Goal: Information Seeking & Learning: Understand process/instructions

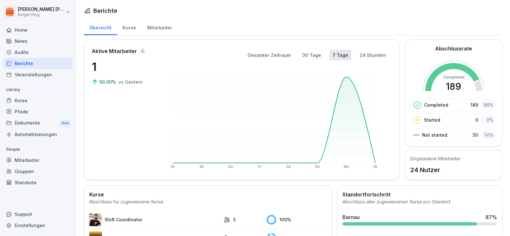
click at [31, 42] on div "News" at bounding box center [38, 40] width 70 height 11
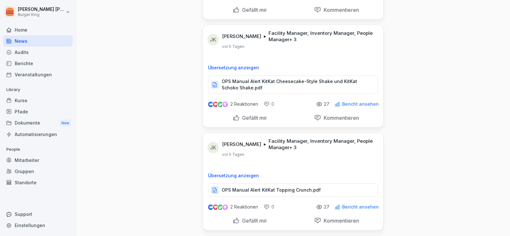
scroll to position [542, 0]
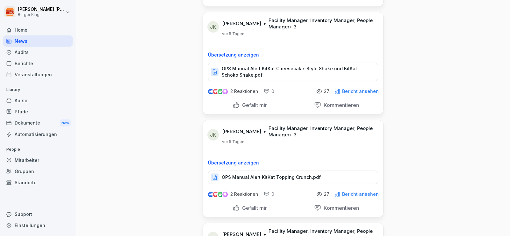
click at [255, 176] on p "OPS Manual Alert KitKat Topping Crunch.pdf" at bounding box center [271, 177] width 99 height 6
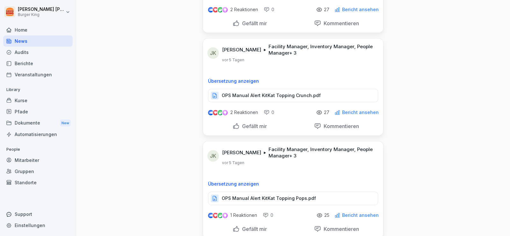
scroll to position [637, 0]
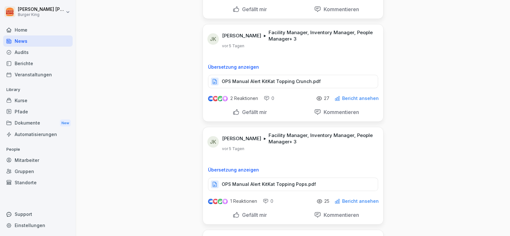
click at [255, 183] on p "OPS Manual Alert KitKat Topping Pops.pdf" at bounding box center [269, 184] width 94 height 6
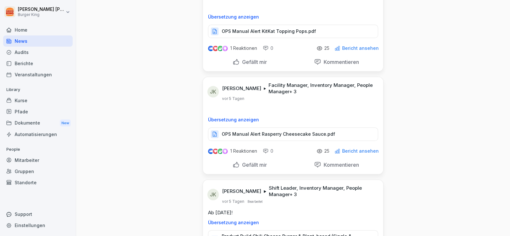
scroll to position [797, 0]
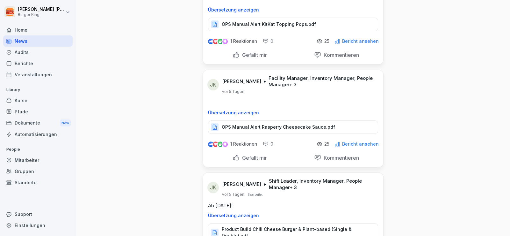
click at [268, 126] on p "OPS Manual Alert Rasperry Cheesecake Sauce.pdf" at bounding box center [279, 127] width 114 height 6
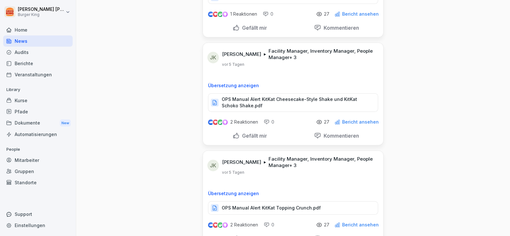
scroll to position [510, 0]
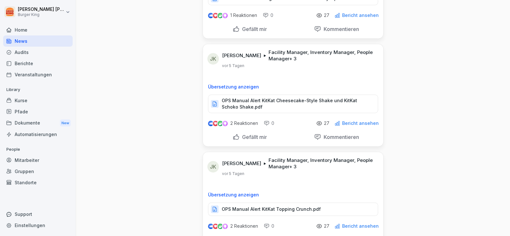
click at [27, 44] on div "News" at bounding box center [38, 40] width 70 height 11
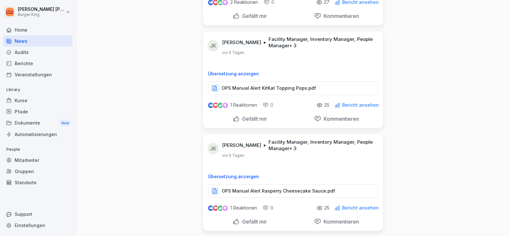
scroll to position [542, 0]
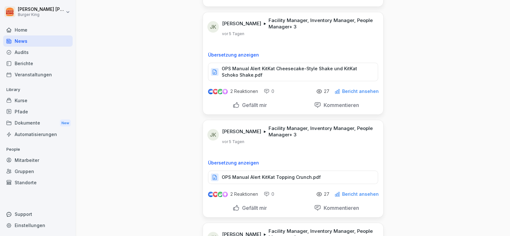
click at [25, 49] on div "Audits" at bounding box center [38, 52] width 70 height 11
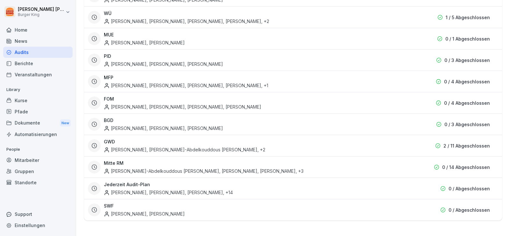
scroll to position [6, 0]
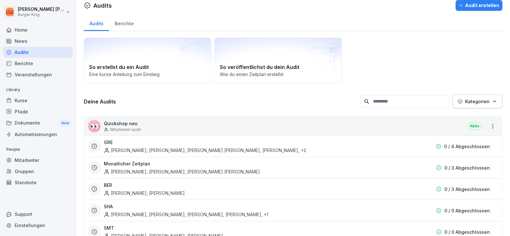
click at [25, 40] on div "News" at bounding box center [38, 40] width 70 height 11
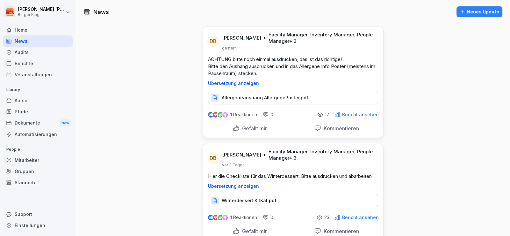
click at [31, 55] on div "Audits" at bounding box center [38, 52] width 70 height 11
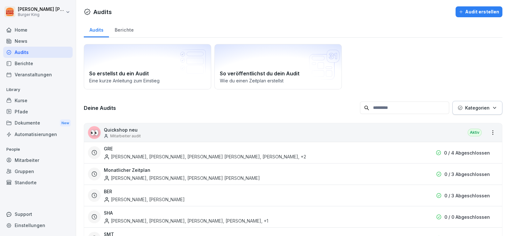
click at [31, 62] on div "Berichte" at bounding box center [38, 63] width 70 height 11
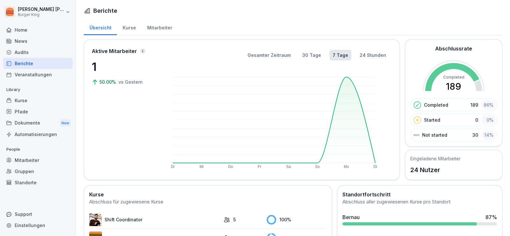
click at [161, 29] on div "Mitarbeiter" at bounding box center [160, 27] width 36 height 16
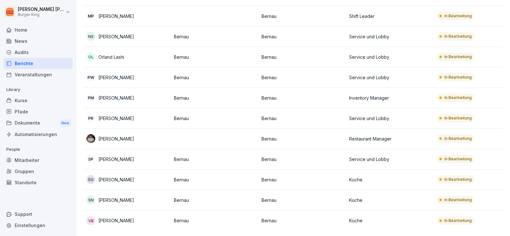
scroll to position [339, 0]
click at [191, 134] on td at bounding box center [216, 138] width 88 height 20
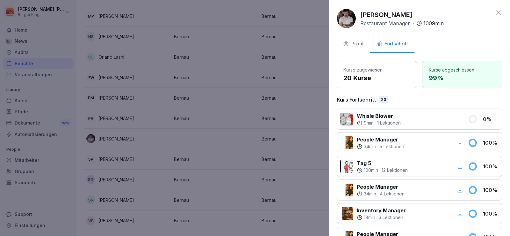
click at [359, 42] on div "Profil" at bounding box center [353, 43] width 20 height 7
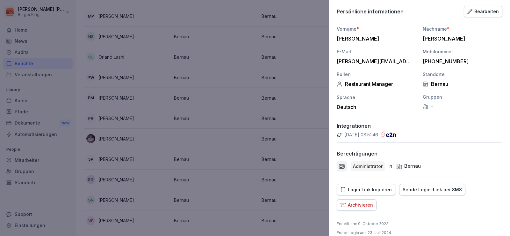
scroll to position [63, 0]
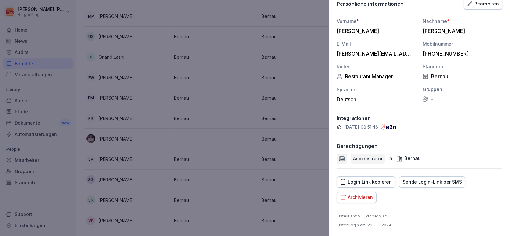
click at [368, 180] on div "Login Link kopieren" at bounding box center [367, 181] width 52 height 7
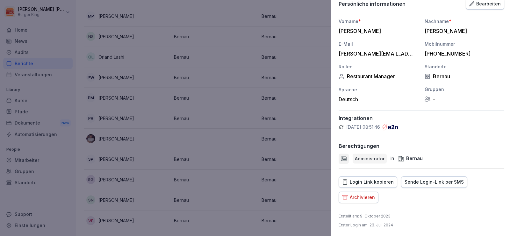
click at [317, 100] on div at bounding box center [255, 118] width 510 height 236
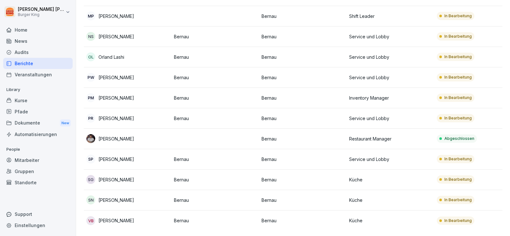
click at [121, 176] on p "[PERSON_NAME]" at bounding box center [117, 179] width 36 height 7
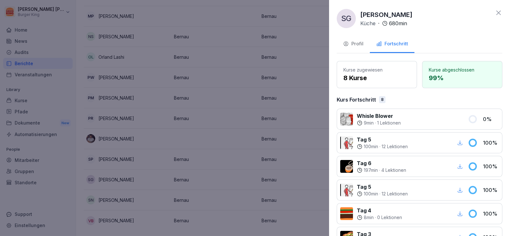
click at [0, 140] on div at bounding box center [255, 118] width 510 height 236
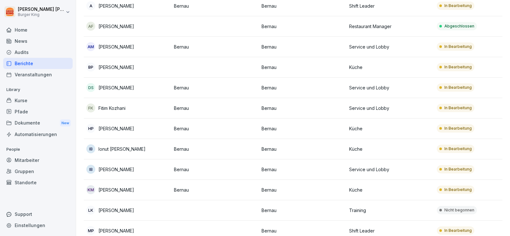
scroll to position [0, 0]
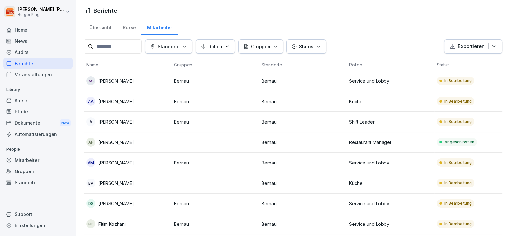
click at [26, 29] on div "Home" at bounding box center [38, 29] width 70 height 11
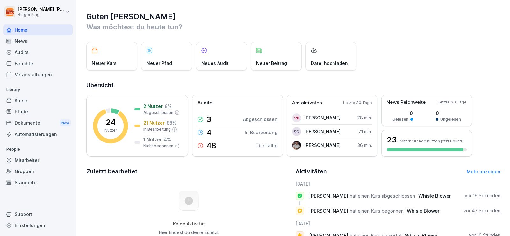
click at [30, 41] on div "News" at bounding box center [38, 40] width 70 height 11
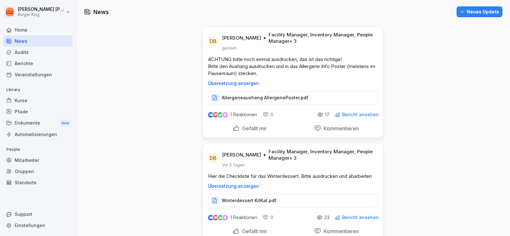
click at [24, 54] on div "Audits" at bounding box center [38, 52] width 70 height 11
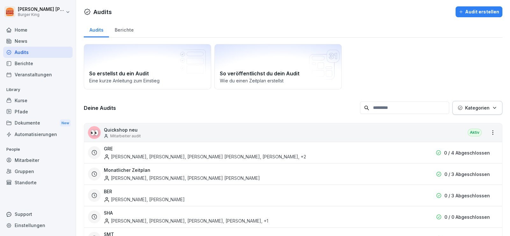
click at [27, 63] on div "Berichte" at bounding box center [38, 63] width 70 height 11
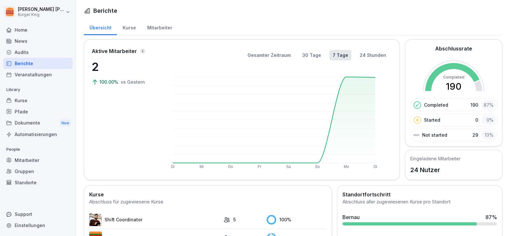
click at [165, 26] on div "Mitarbeiter" at bounding box center [160, 27] width 36 height 16
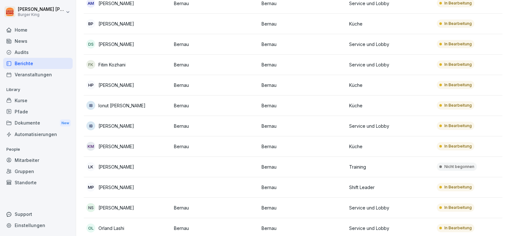
scroll to position [159, 0]
click at [128, 105] on p "Ionut [PERSON_NAME]" at bounding box center [122, 105] width 47 height 7
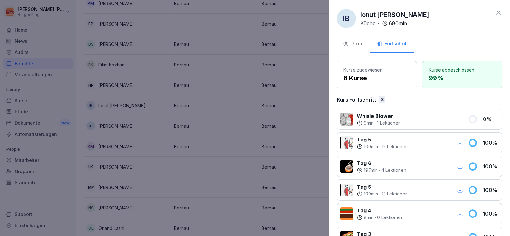
click at [357, 40] on div "Profil" at bounding box center [353, 43] width 20 height 7
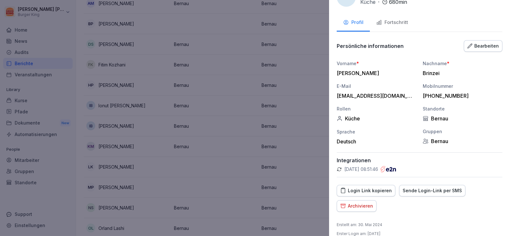
scroll to position [30, 0]
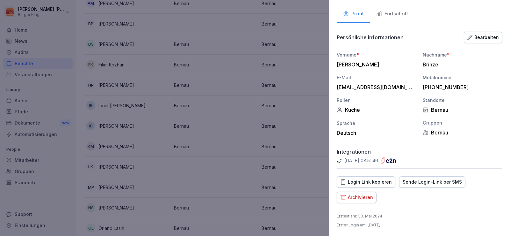
click at [385, 181] on div "Login Link kopieren" at bounding box center [367, 181] width 52 height 7
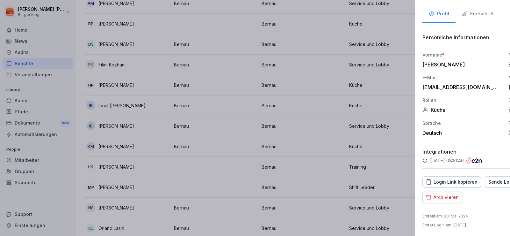
click at [210, 171] on div at bounding box center [255, 118] width 510 height 236
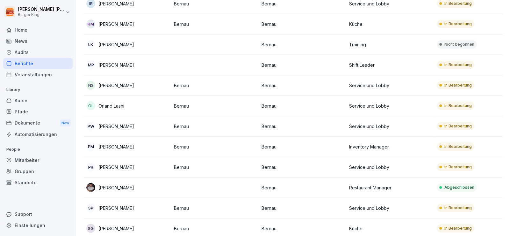
scroll to position [287, 0]
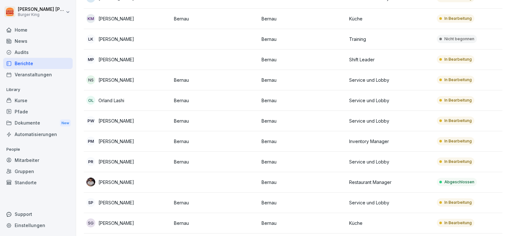
click at [104, 138] on p "[PERSON_NAME]" at bounding box center [117, 141] width 36 height 7
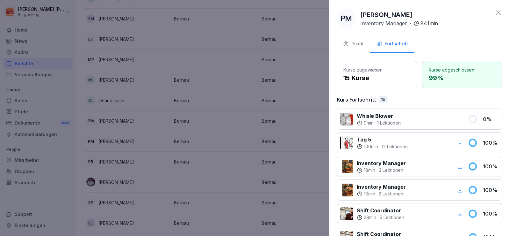
click at [351, 43] on div "Profil" at bounding box center [353, 43] width 20 height 7
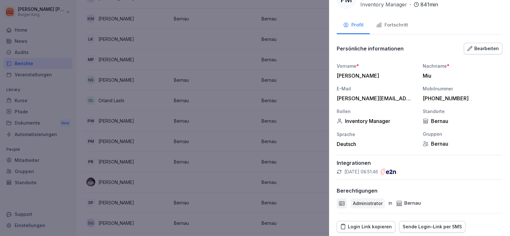
scroll to position [32, 0]
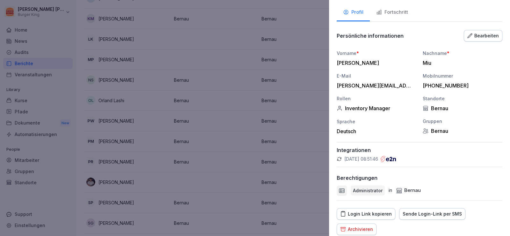
click at [381, 215] on div "Login Link kopieren" at bounding box center [367, 213] width 52 height 7
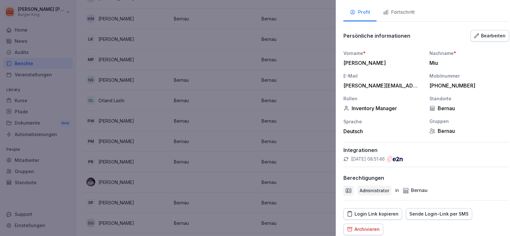
click at [211, 187] on div at bounding box center [255, 118] width 510 height 236
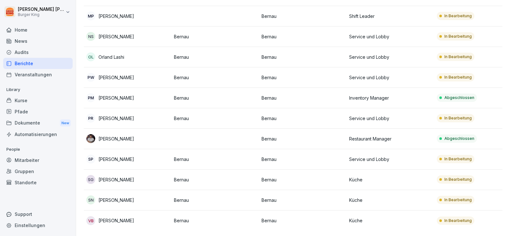
scroll to position [339, 0]
click at [123, 176] on p "[PERSON_NAME]" at bounding box center [117, 179] width 36 height 7
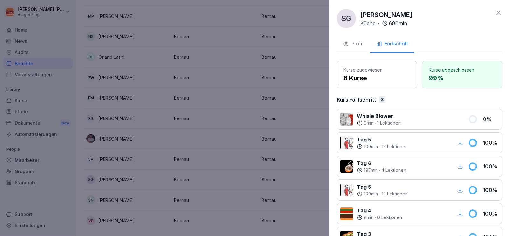
click at [358, 42] on div "Profil" at bounding box center [353, 43] width 20 height 7
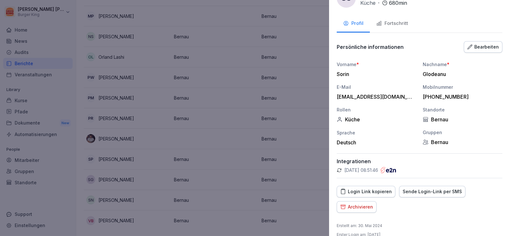
scroll to position [30, 0]
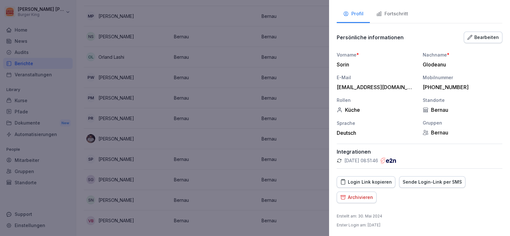
click at [377, 182] on div "Login Link kopieren" at bounding box center [367, 181] width 52 height 7
drag, startPoint x: 172, startPoint y: 204, endPoint x: 172, endPoint y: 209, distance: 4.8
click at [172, 205] on div at bounding box center [255, 118] width 510 height 236
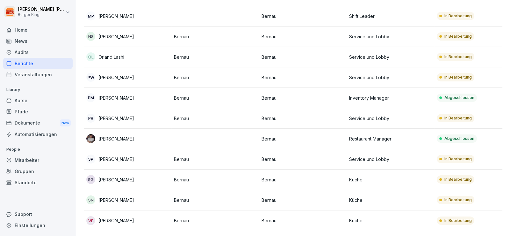
click at [147, 216] on div "VB [PERSON_NAME]" at bounding box center [127, 220] width 83 height 9
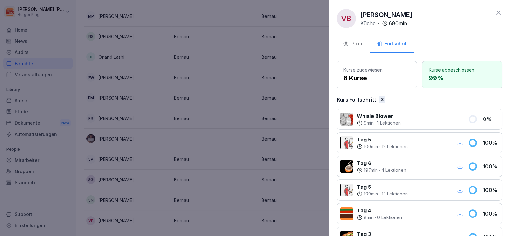
click at [343, 43] on button "Profil" at bounding box center [353, 44] width 33 height 17
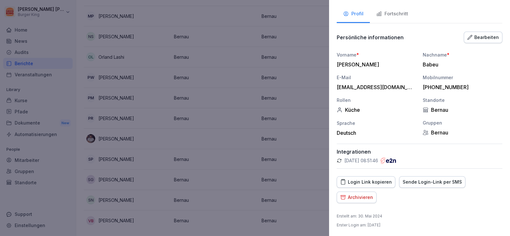
click at [380, 181] on div "Login Link kopieren" at bounding box center [367, 181] width 52 height 7
click at [19, 35] on div at bounding box center [255, 118] width 510 height 236
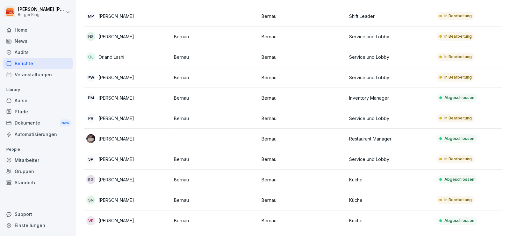
click at [24, 30] on div "Home" at bounding box center [38, 29] width 70 height 11
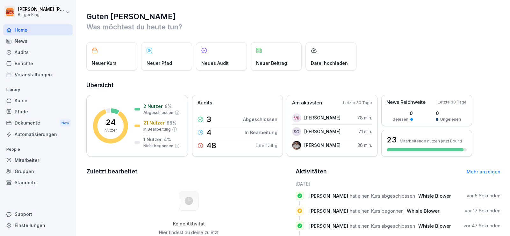
click at [28, 53] on div "Audits" at bounding box center [38, 52] width 70 height 11
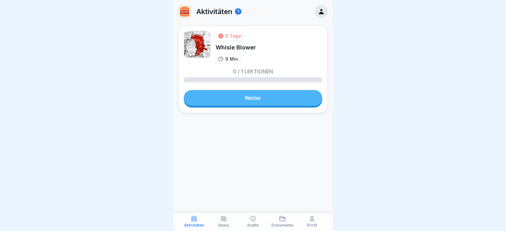
click at [261, 102] on link "Weiter" at bounding box center [253, 98] width 138 height 16
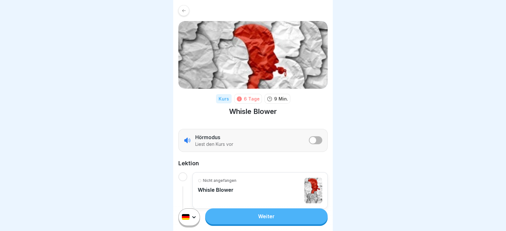
click at [260, 220] on link "Weiter" at bounding box center [266, 216] width 122 height 16
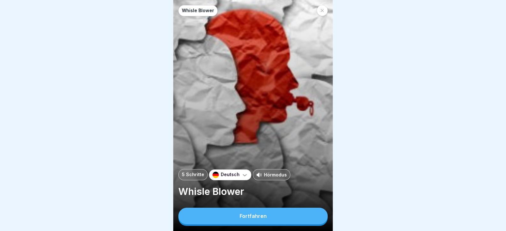
click at [264, 219] on div "Fortfahren" at bounding box center [252, 216] width 27 height 6
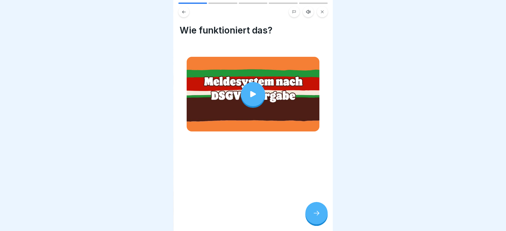
click at [246, 98] on div at bounding box center [253, 94] width 24 height 24
click at [320, 217] on icon at bounding box center [316, 213] width 8 height 8
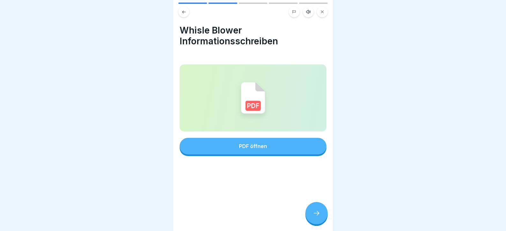
click at [264, 148] on div "PDF öffnen" at bounding box center [253, 146] width 28 height 6
click at [316, 217] on icon at bounding box center [316, 213] width 8 height 8
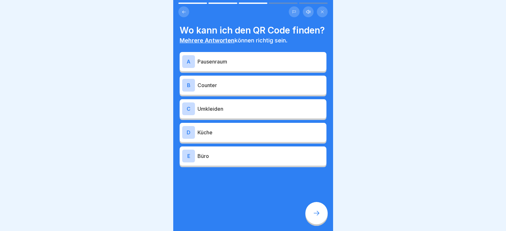
click at [235, 65] on p "Pausenraum" at bounding box center [260, 62] width 126 height 8
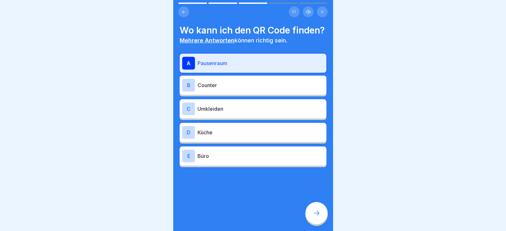
click at [233, 113] on p "Umkleiden" at bounding box center [260, 109] width 126 height 8
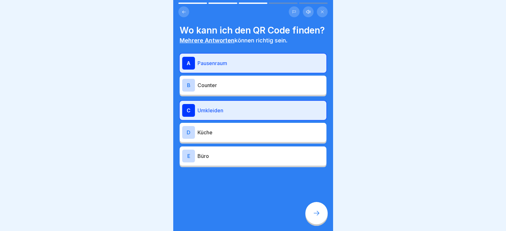
click at [316, 215] on icon at bounding box center [316, 213] width 8 height 8
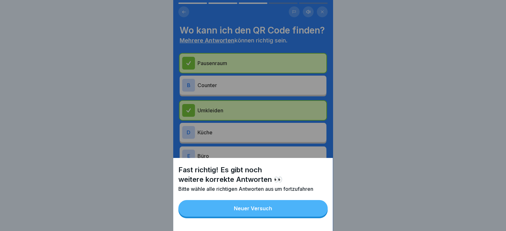
click at [311, 215] on button "Neuer Versuch" at bounding box center [252, 208] width 149 height 17
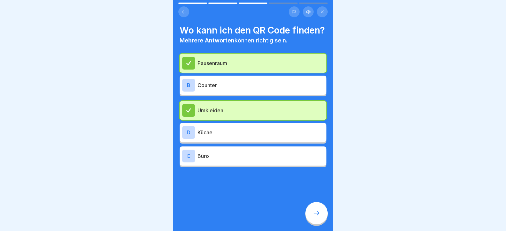
click at [259, 160] on p "Büro" at bounding box center [260, 156] width 126 height 8
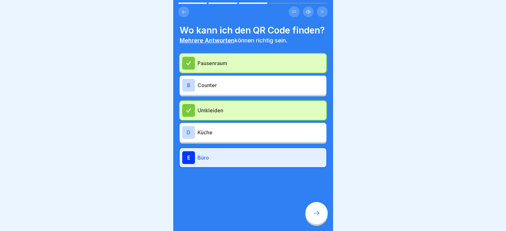
click at [321, 220] on div at bounding box center [316, 213] width 22 height 22
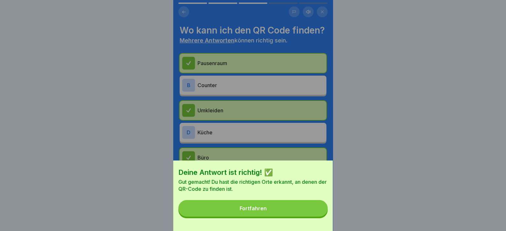
click at [313, 216] on button "Fortfahren" at bounding box center [252, 208] width 149 height 17
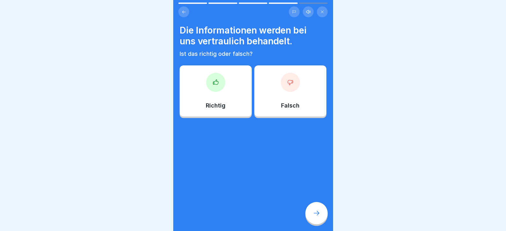
click at [212, 101] on div "Richtig" at bounding box center [216, 90] width 72 height 51
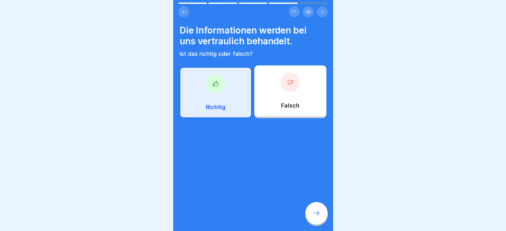
click at [324, 220] on div at bounding box center [316, 213] width 22 height 22
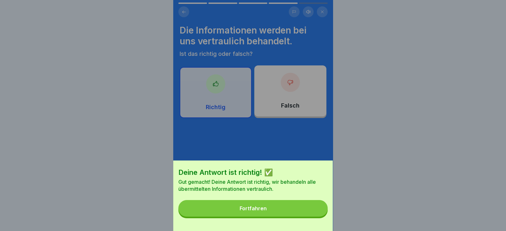
click at [318, 216] on button "Fortfahren" at bounding box center [252, 208] width 149 height 17
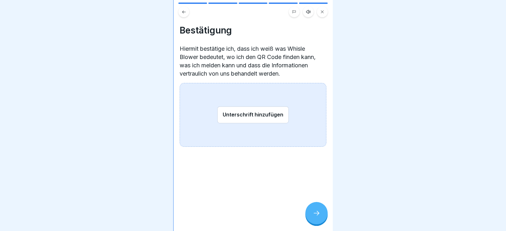
click at [262, 115] on button "Unterschrift hinzufügen" at bounding box center [252, 114] width 71 height 17
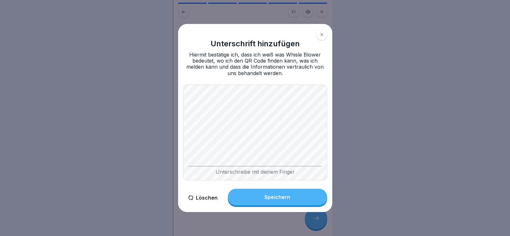
click at [282, 199] on div "Speichern" at bounding box center [278, 197] width 26 height 6
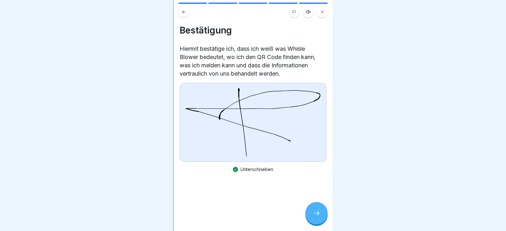
click at [314, 217] on icon at bounding box center [316, 213] width 8 height 8
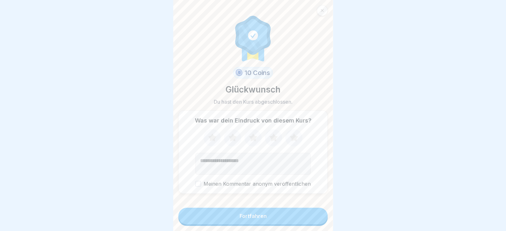
click at [305, 222] on button "Fortfahren" at bounding box center [252, 216] width 149 height 17
click at [305, 220] on button "Fortfahren" at bounding box center [252, 216] width 149 height 17
